Goal: Find specific page/section: Find specific page/section

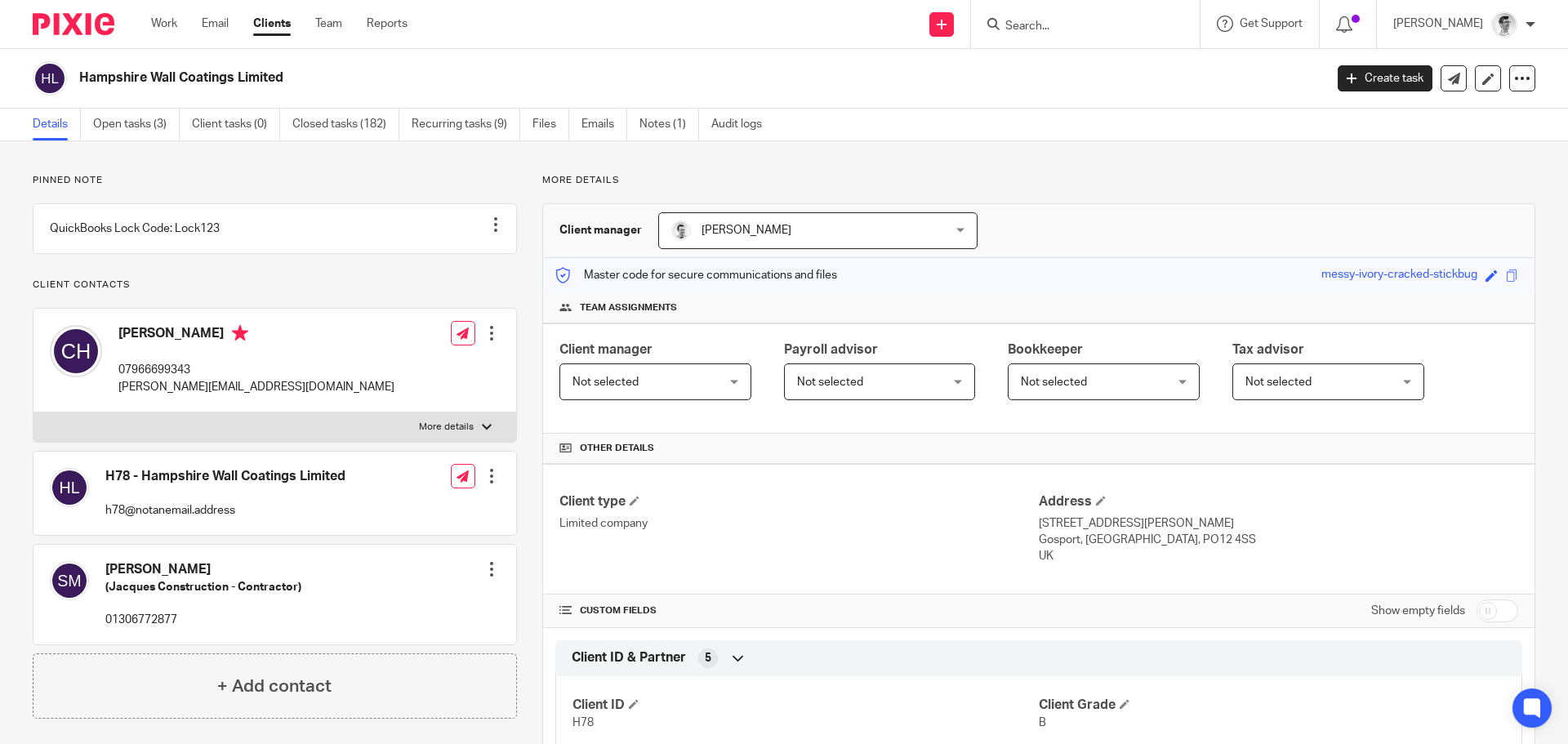
click at [1123, 24] on input "Search" at bounding box center [1077, 27] width 147 height 15
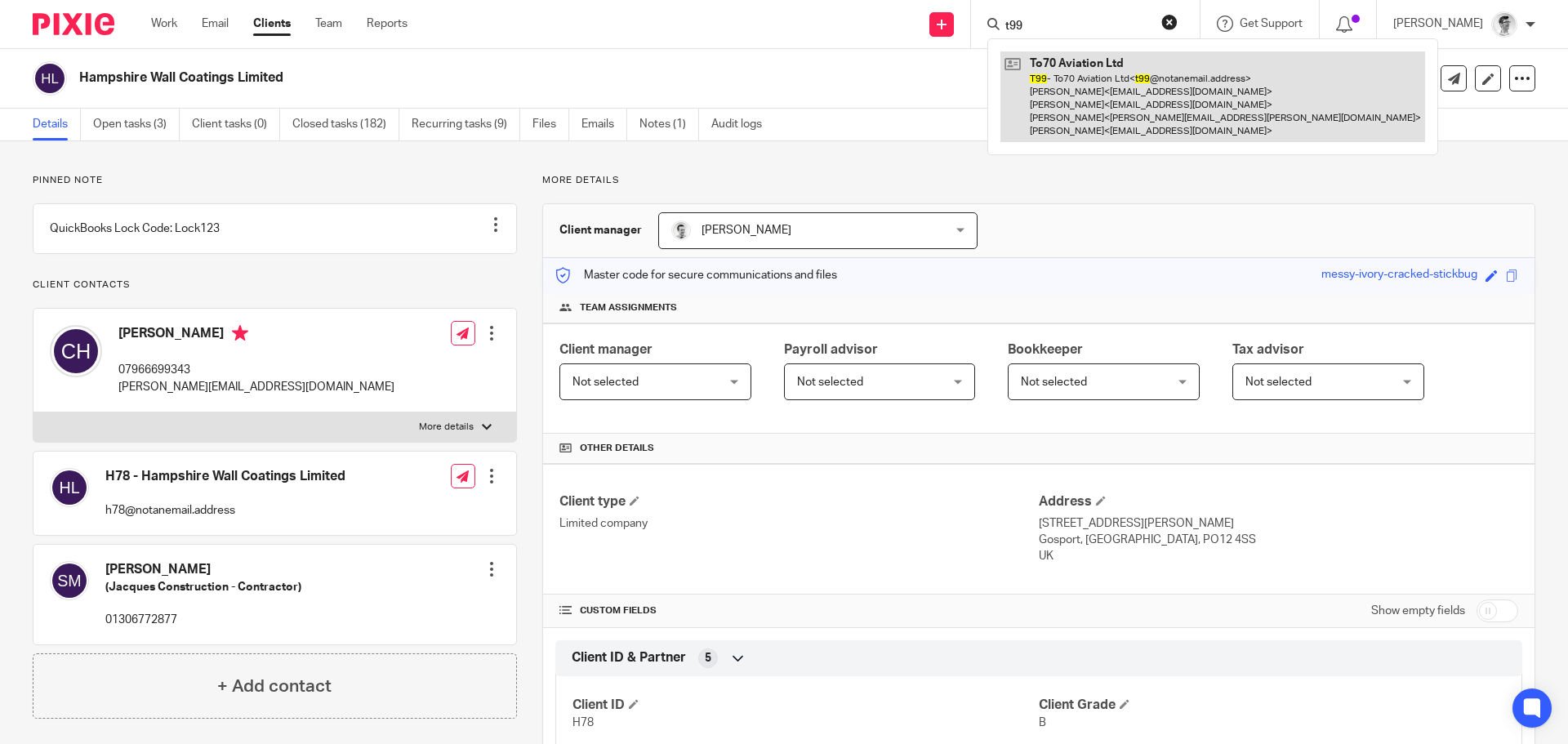
type input "t99"
click at [1115, 111] on link at bounding box center [1212, 96] width 425 height 91
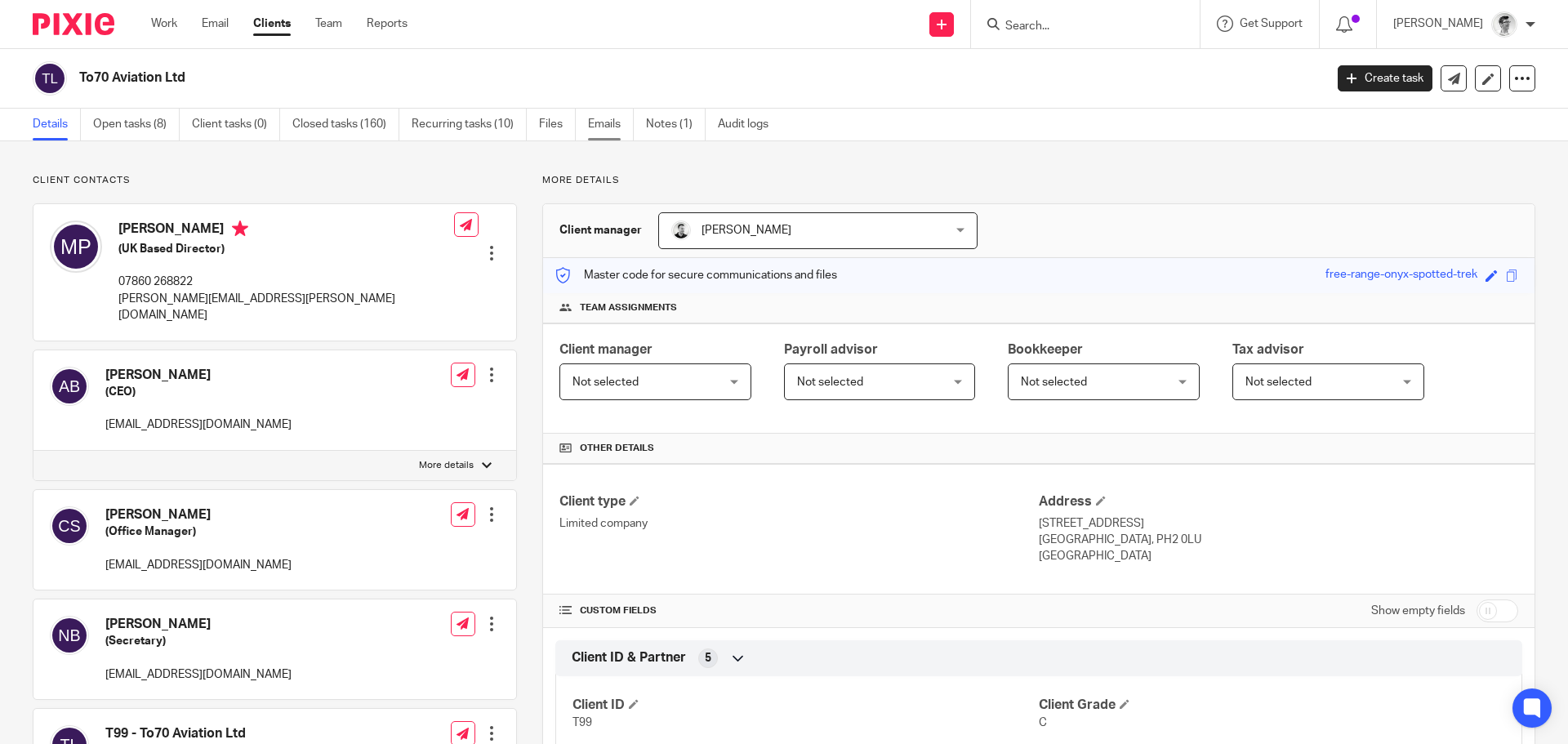
click at [607, 124] on link "Emails" at bounding box center [611, 125] width 46 height 32
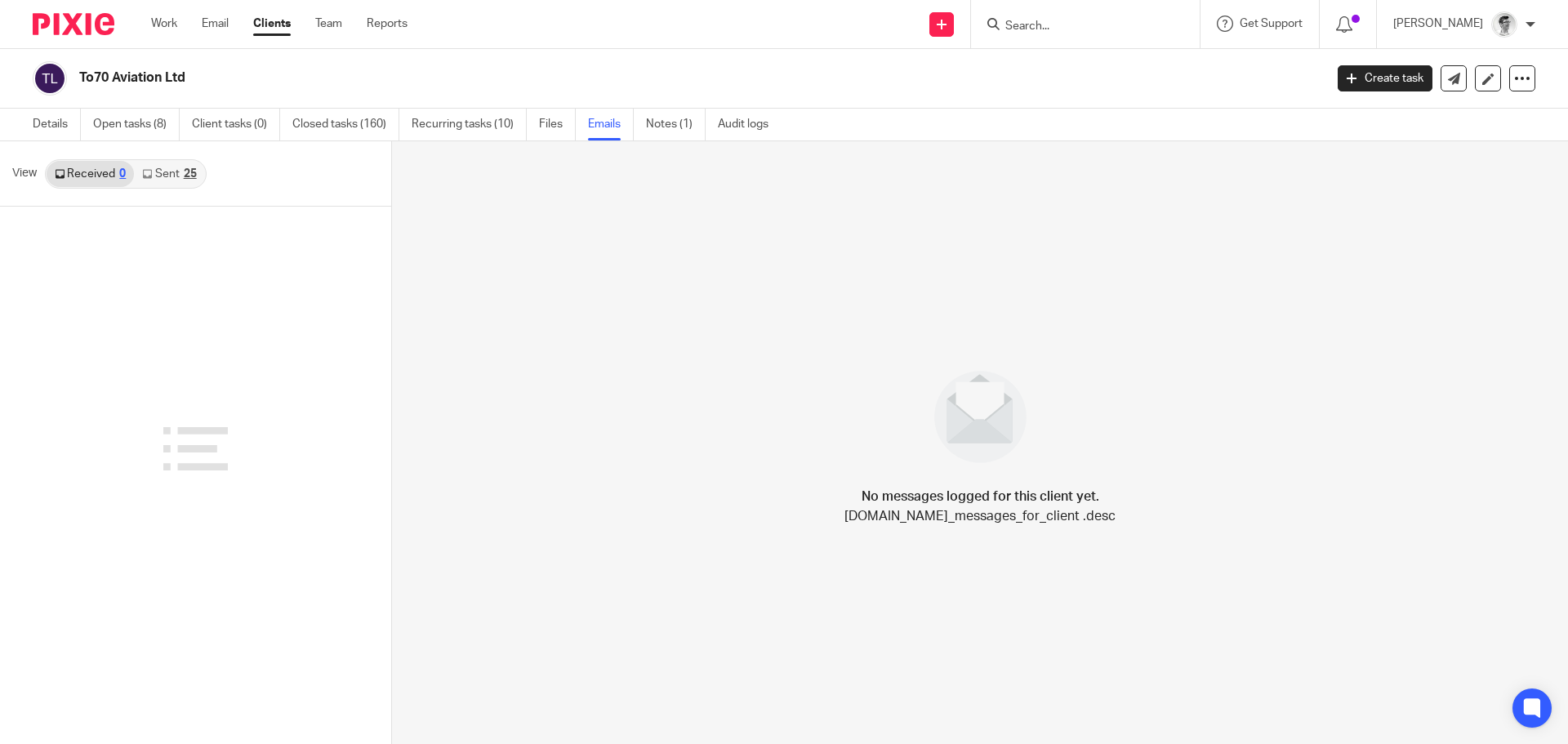
click at [160, 171] on link "Sent 25" at bounding box center [169, 174] width 70 height 26
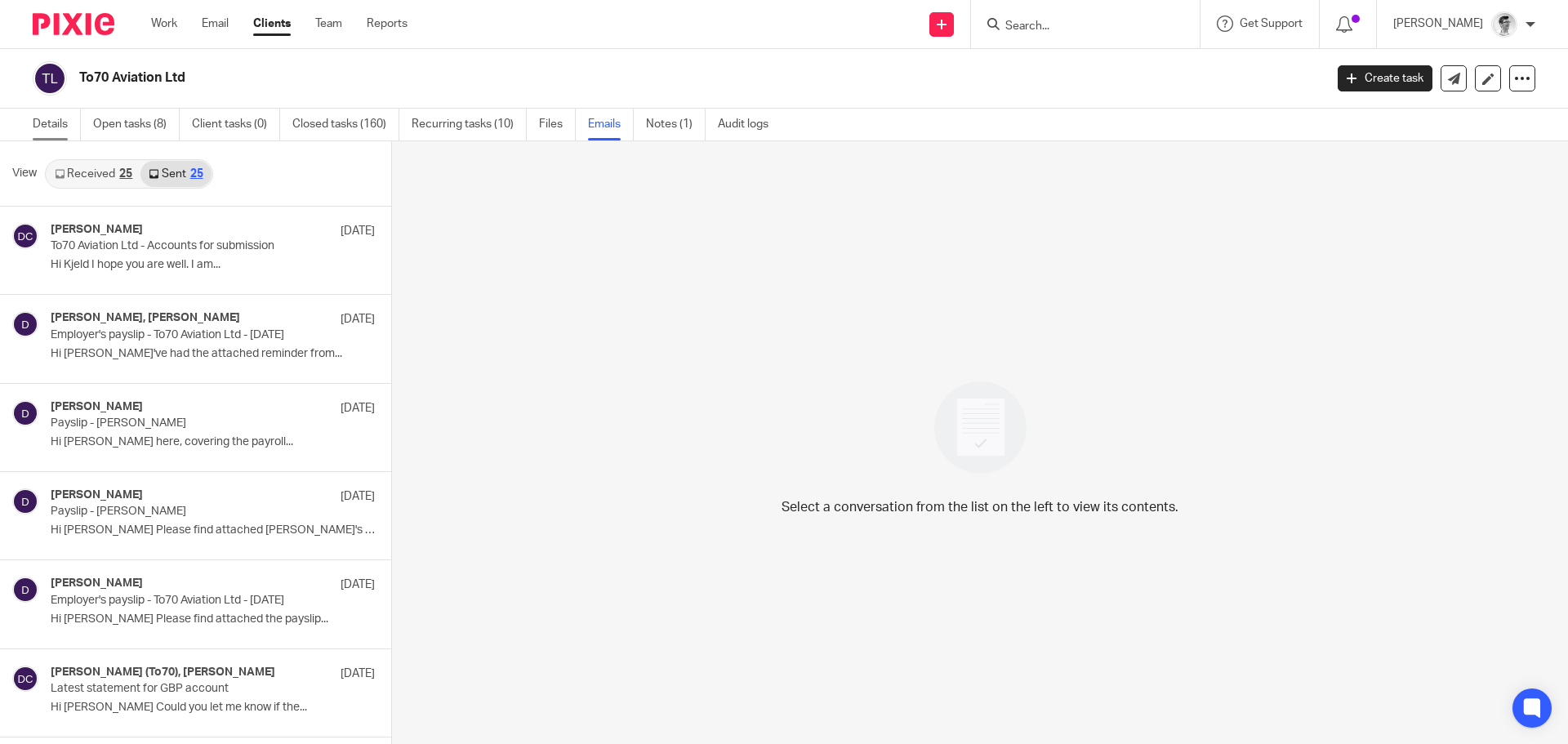
click at [51, 122] on link "Details" at bounding box center [57, 125] width 48 height 32
